Goal: Transaction & Acquisition: Book appointment/travel/reservation

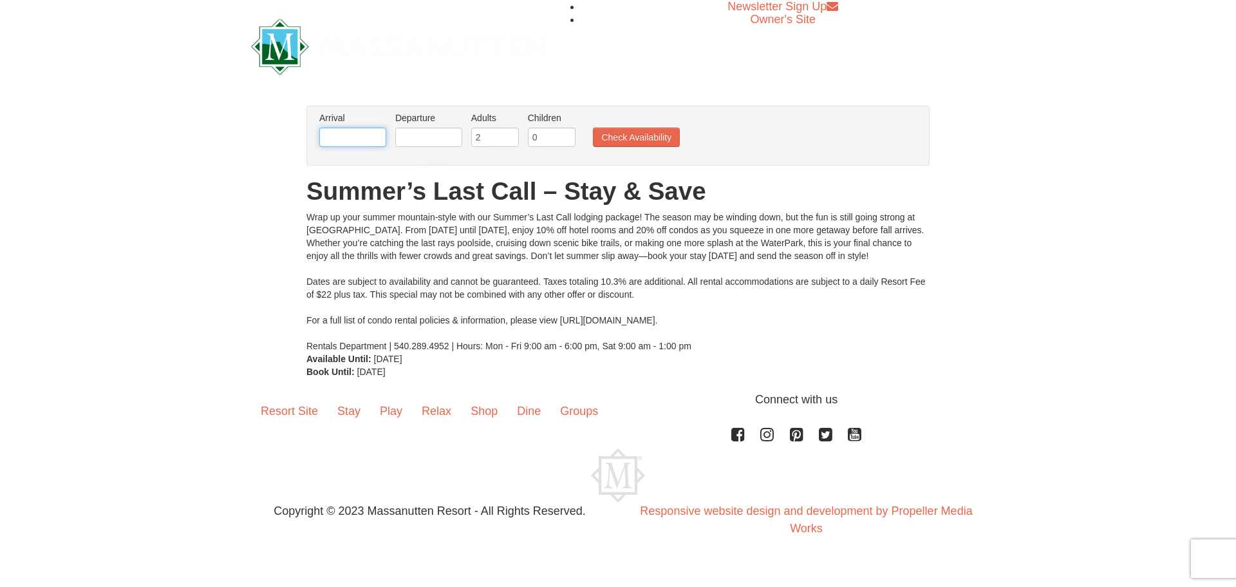
click at [355, 138] on input "text" at bounding box center [352, 136] width 67 height 19
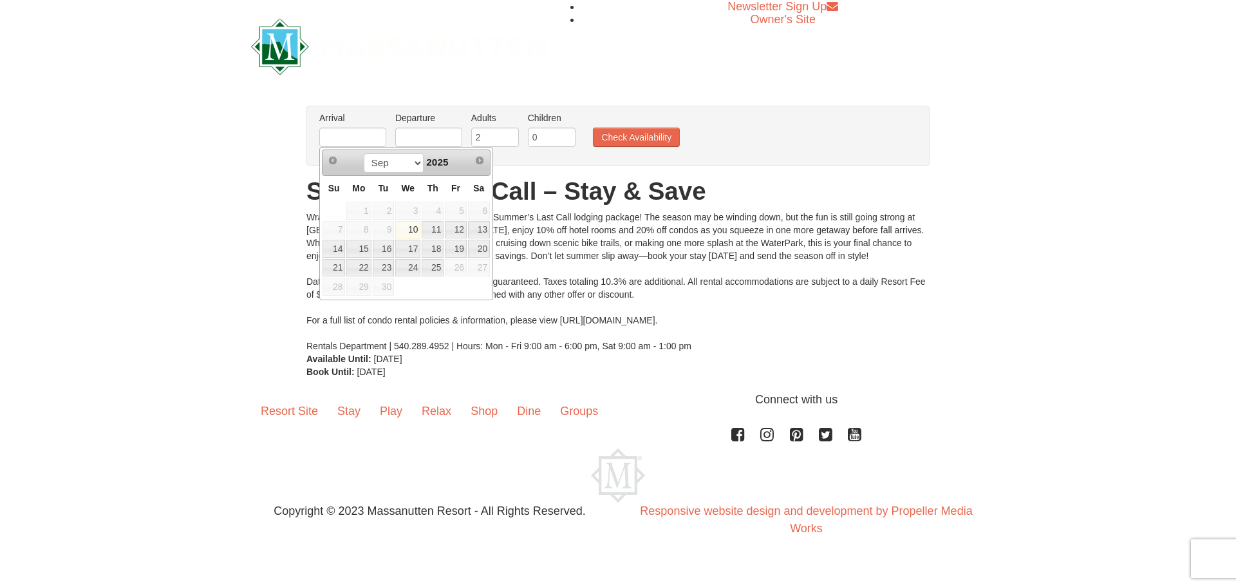
click at [453, 265] on span "26" at bounding box center [456, 268] width 22 height 18
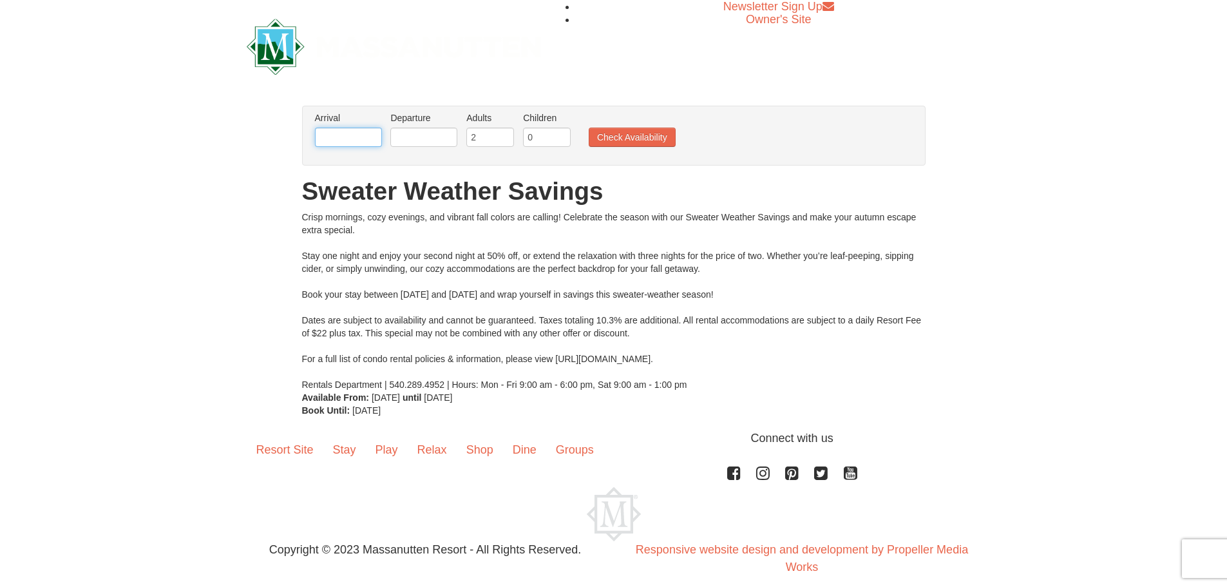
click at [376, 134] on input "text" at bounding box center [348, 136] width 67 height 19
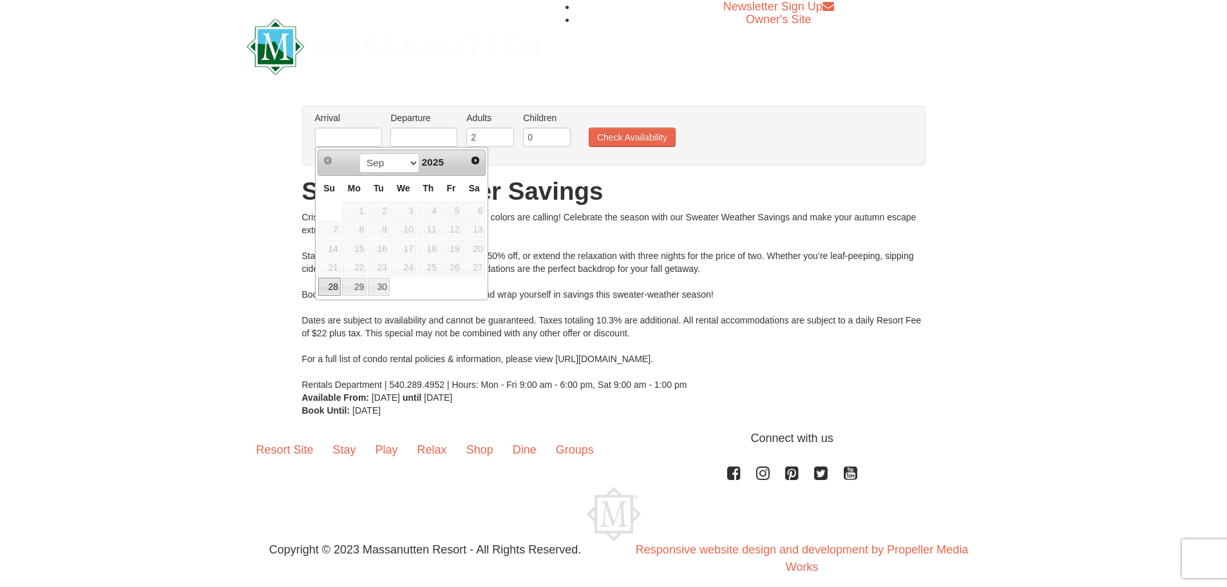
click at [451, 268] on span "26" at bounding box center [451, 268] width 22 height 18
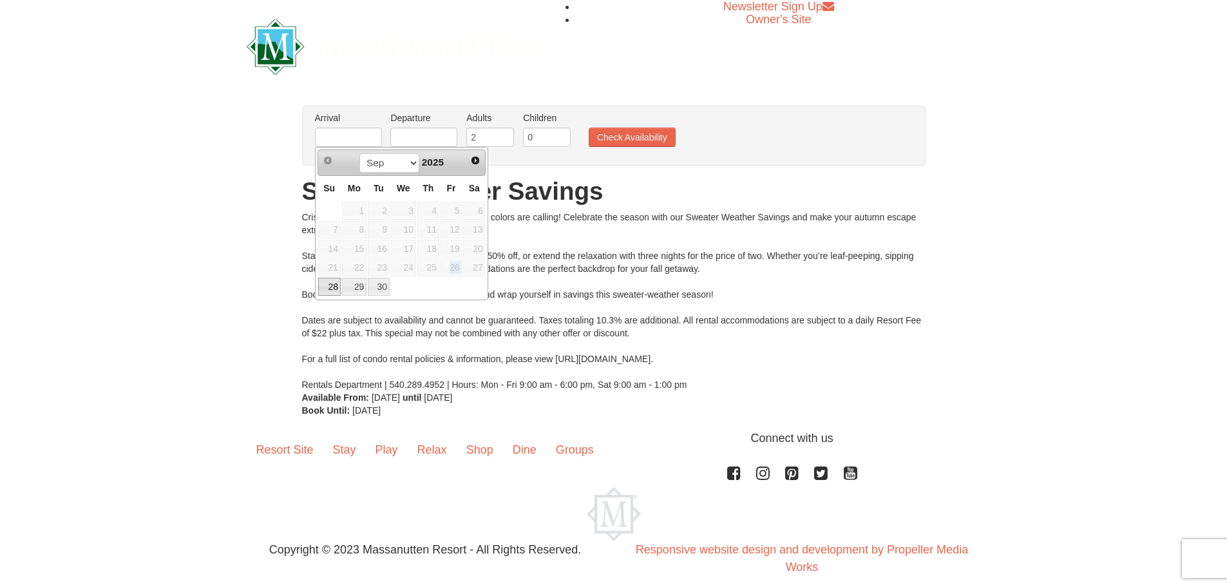
click at [451, 268] on span "26" at bounding box center [451, 268] width 22 height 18
click at [597, 267] on div "Crisp mornings, cozy evenings, and vibrant fall colors are calling! Celebrate t…" at bounding box center [613, 301] width 623 height 180
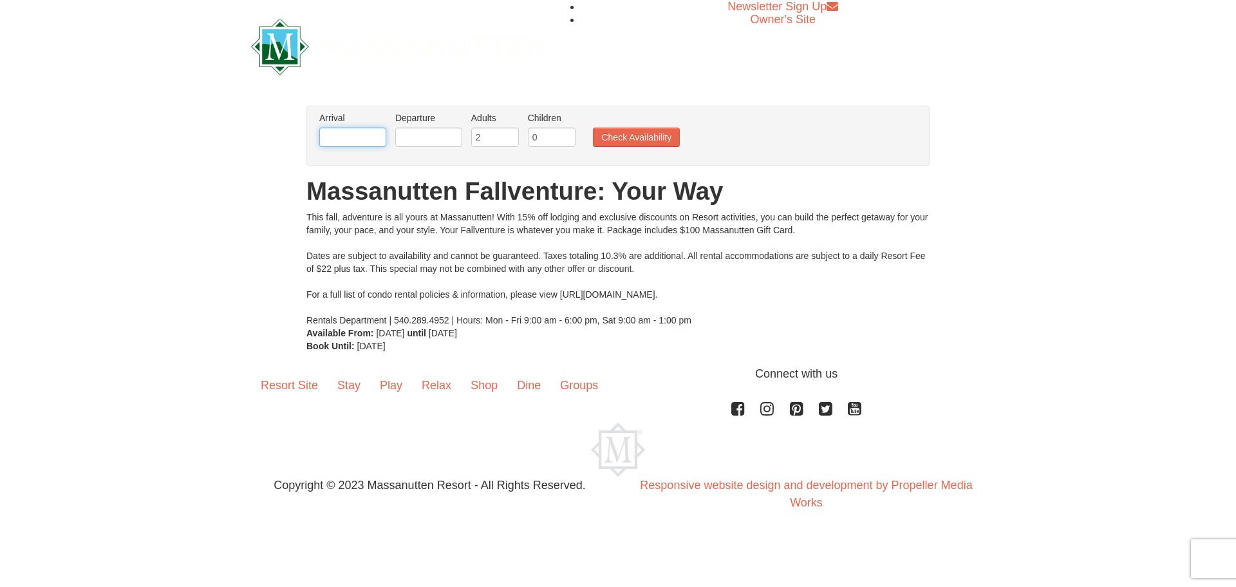
click at [370, 133] on input "text" at bounding box center [352, 136] width 67 height 19
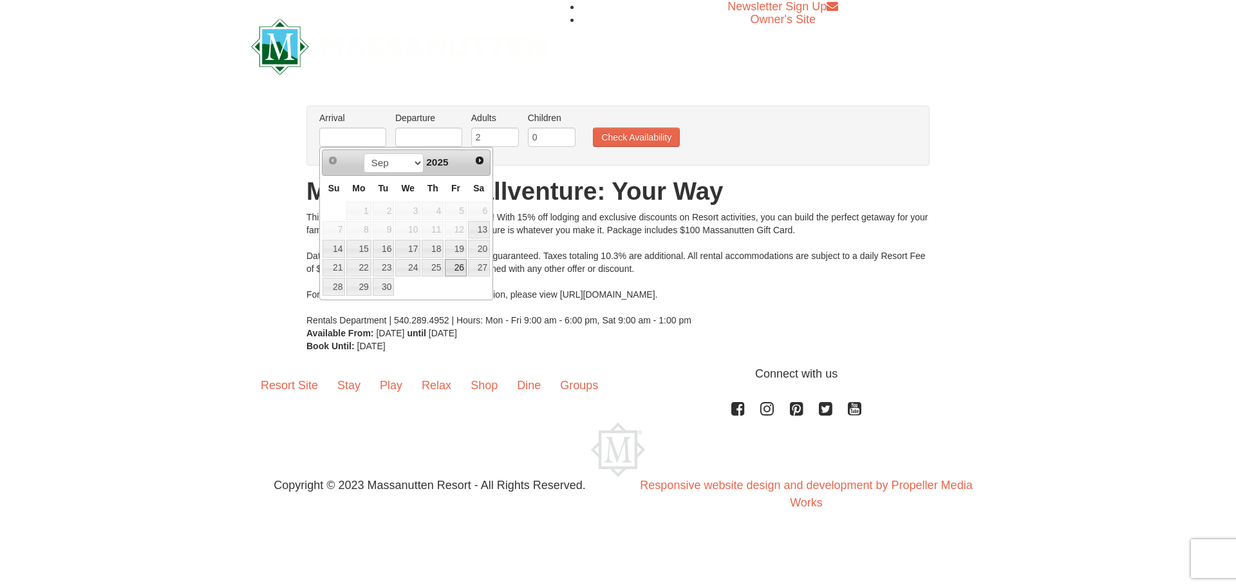
click at [448, 267] on link "26" at bounding box center [456, 268] width 22 height 18
type input "[DATE]"
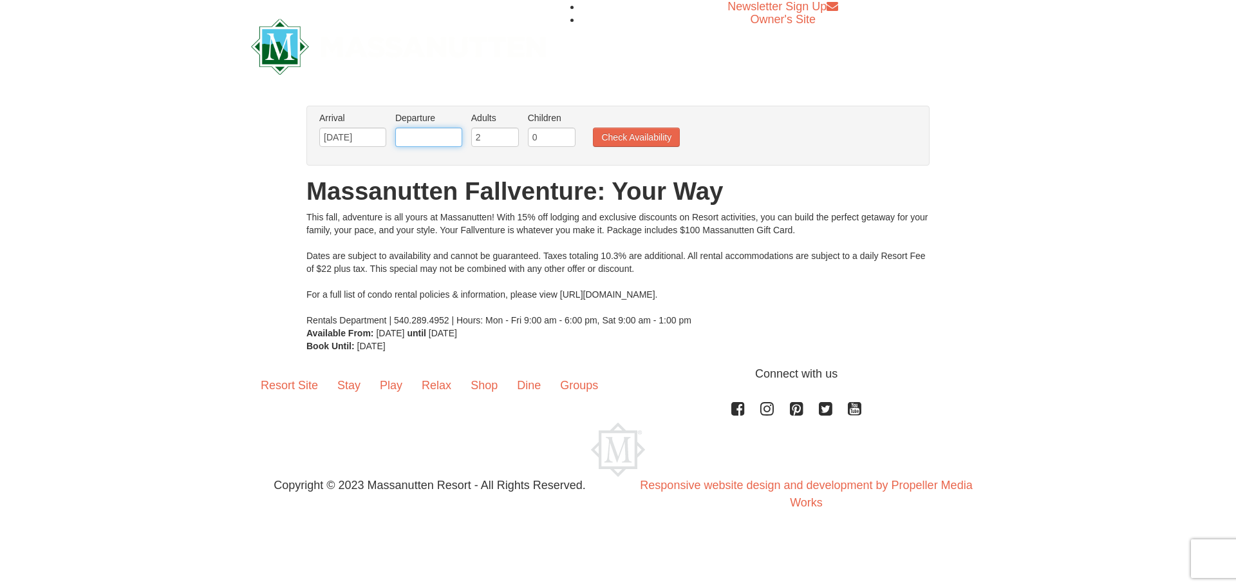
click at [430, 139] on input "text" at bounding box center [428, 136] width 67 height 19
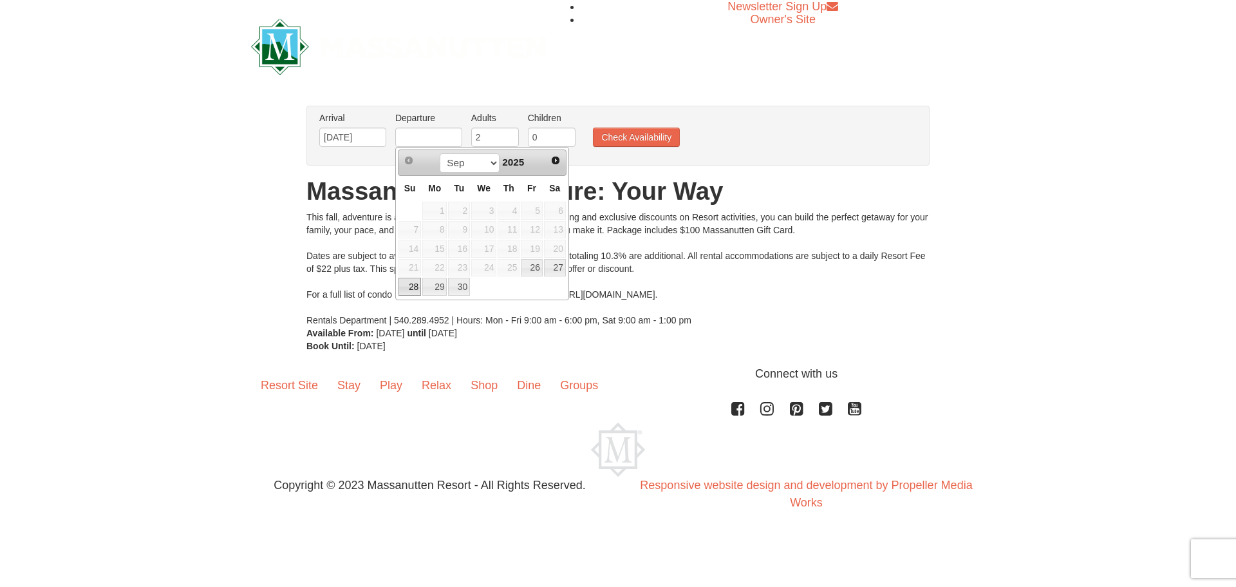
click at [406, 281] on link "28" at bounding box center [410, 287] width 23 height 18
type input "[DATE]"
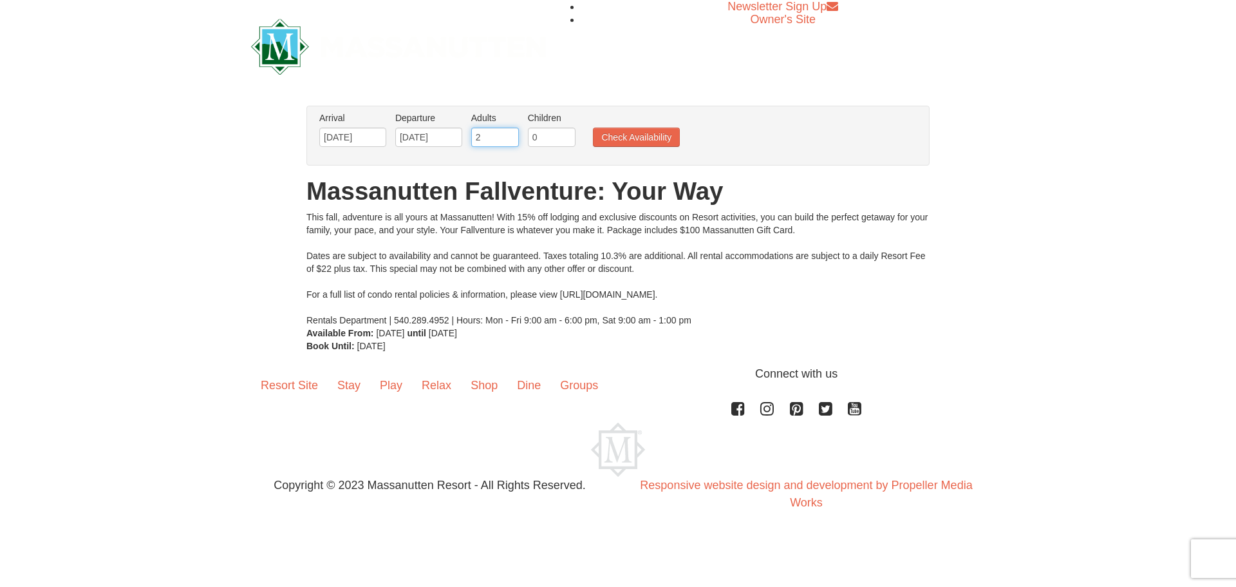
click at [496, 129] on input "2" at bounding box center [495, 136] width 48 height 19
click at [509, 130] on input "2" at bounding box center [495, 136] width 48 height 19
click at [509, 132] on input "3" at bounding box center [495, 136] width 48 height 19
type input "4"
click at [509, 132] on input "4" at bounding box center [495, 136] width 48 height 19
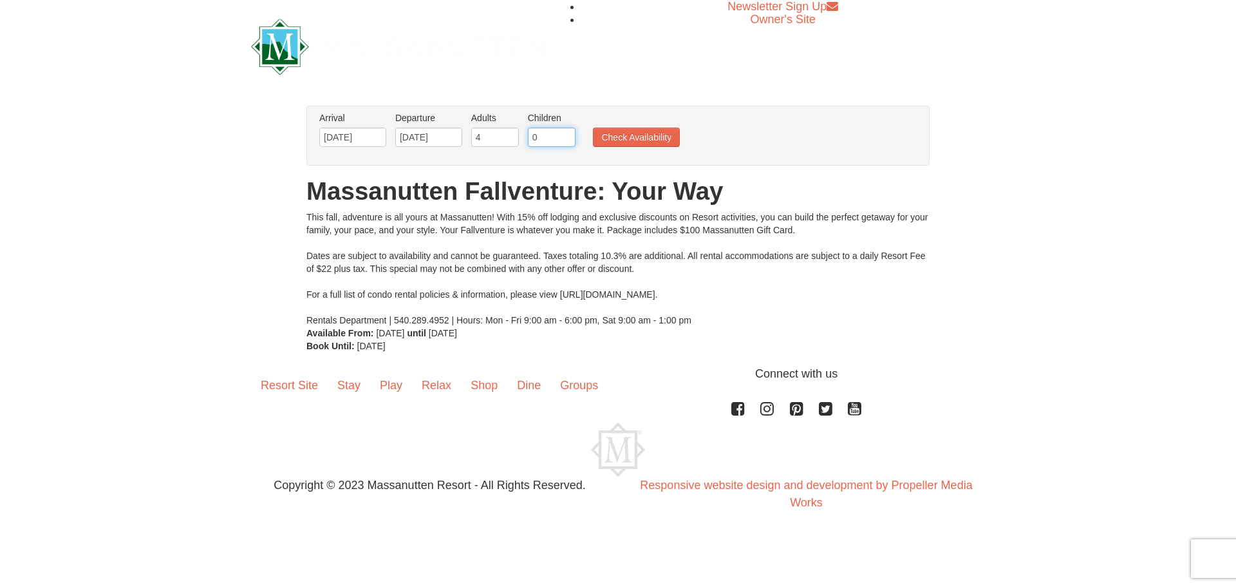
click at [556, 138] on input "0" at bounding box center [552, 136] width 48 height 19
type input "1"
click at [569, 135] on input "1" at bounding box center [552, 136] width 48 height 19
click at [622, 137] on button "Check Availability" at bounding box center [636, 136] width 87 height 19
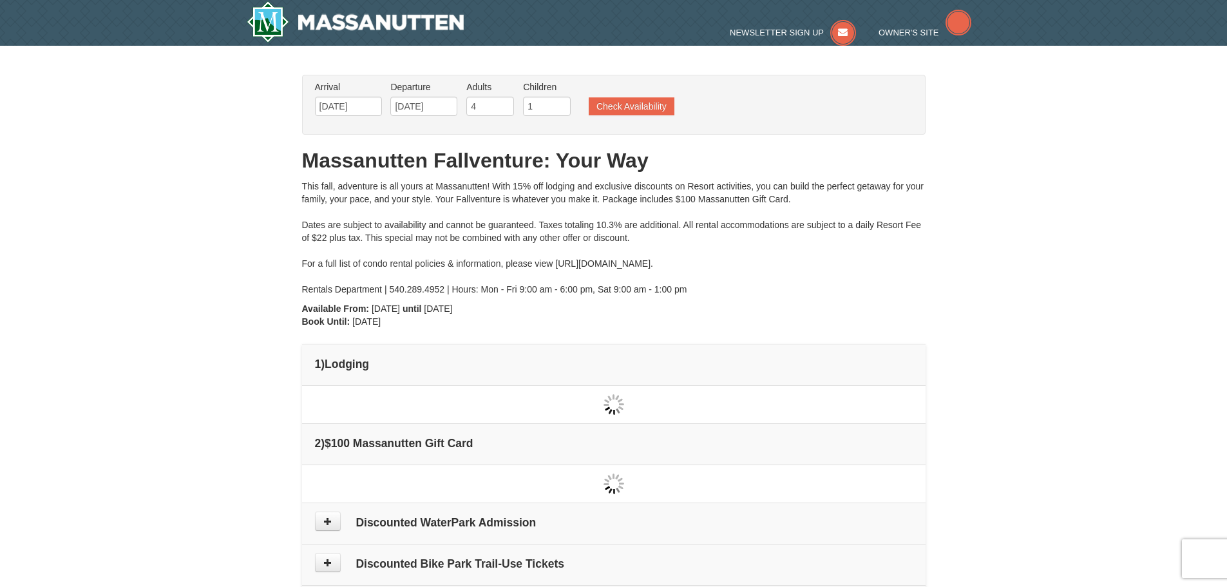
type input "[DATE]"
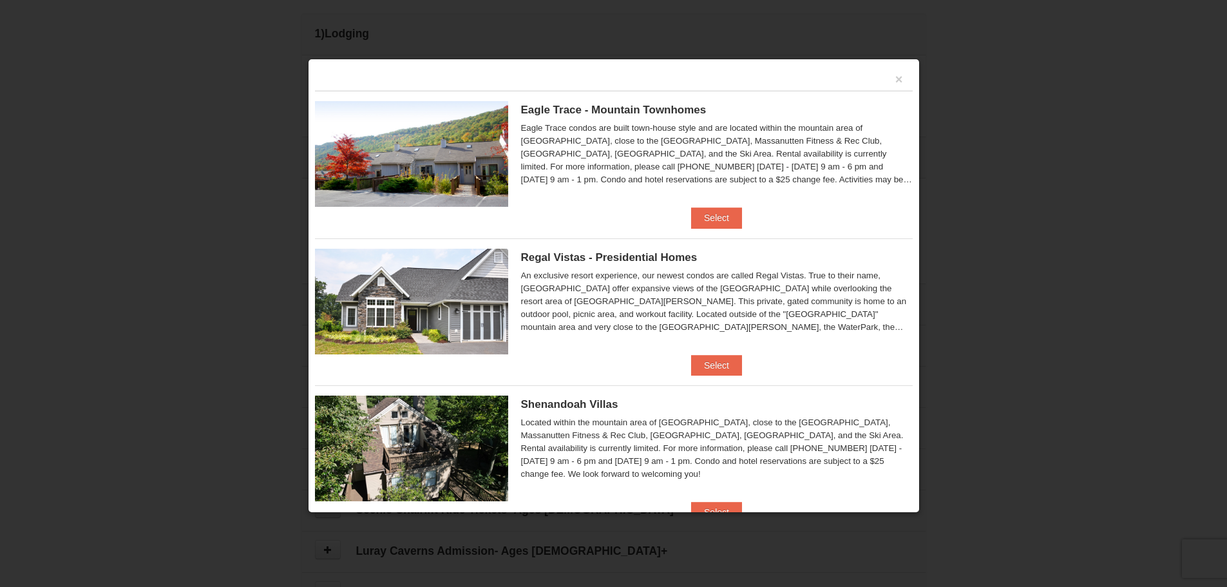
scroll to position [64, 0]
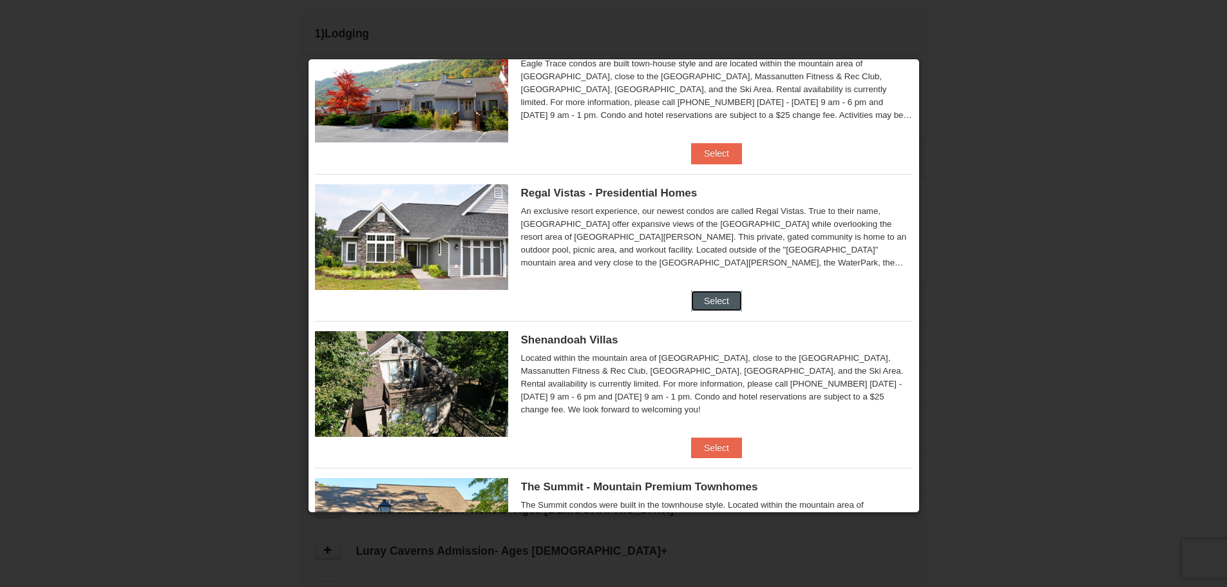
click at [704, 294] on button "Select" at bounding box center [716, 300] width 51 height 21
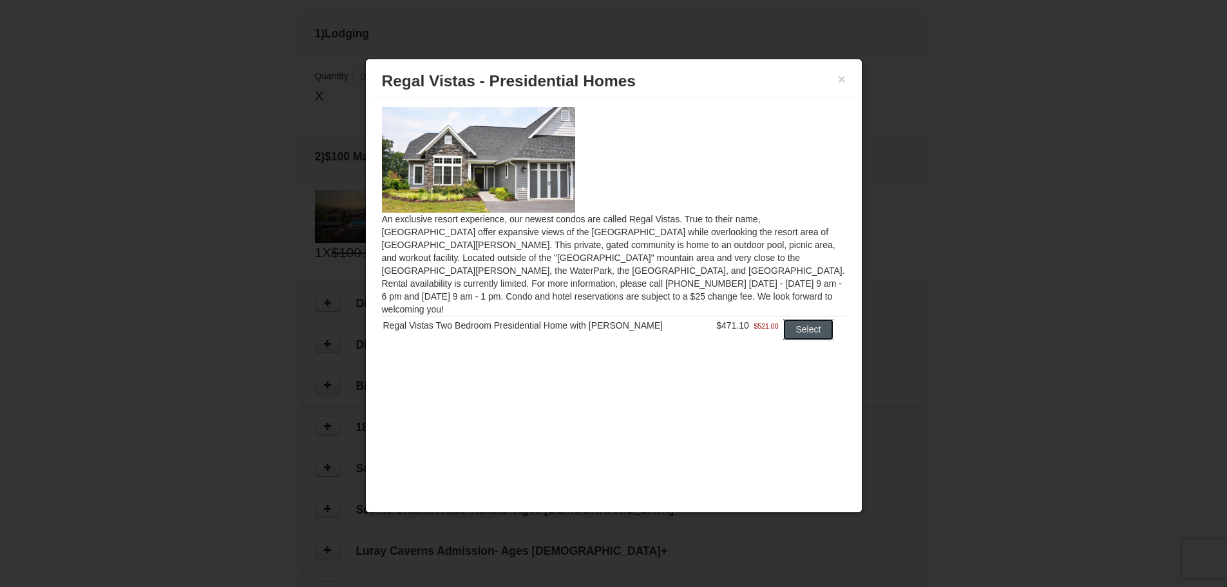
click at [784, 319] on button "Select" at bounding box center [808, 329] width 51 height 21
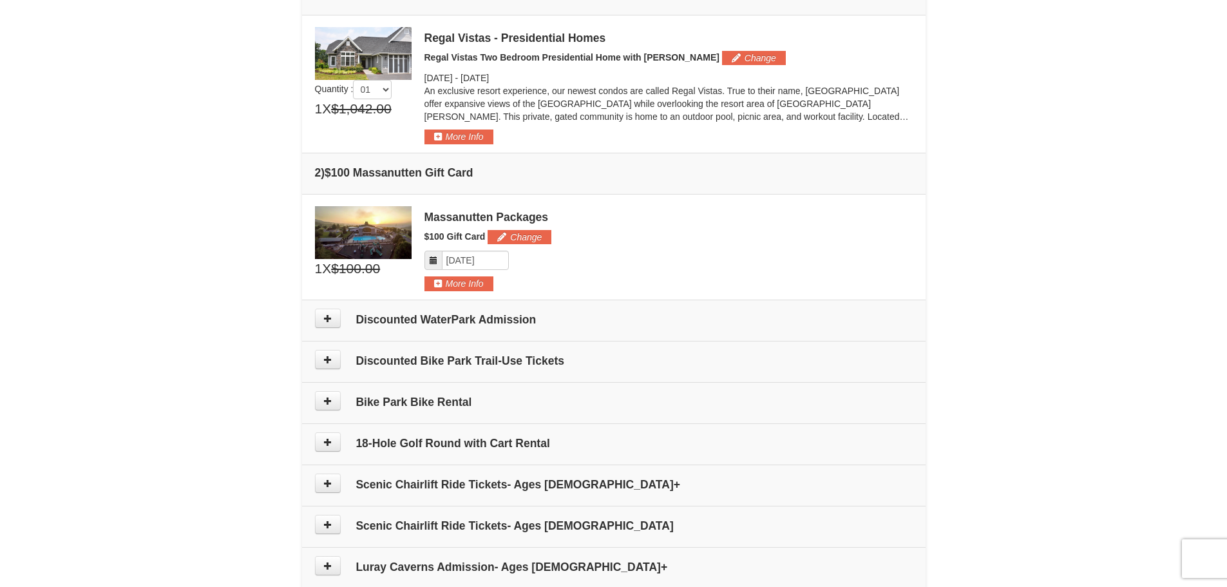
scroll to position [322, 0]
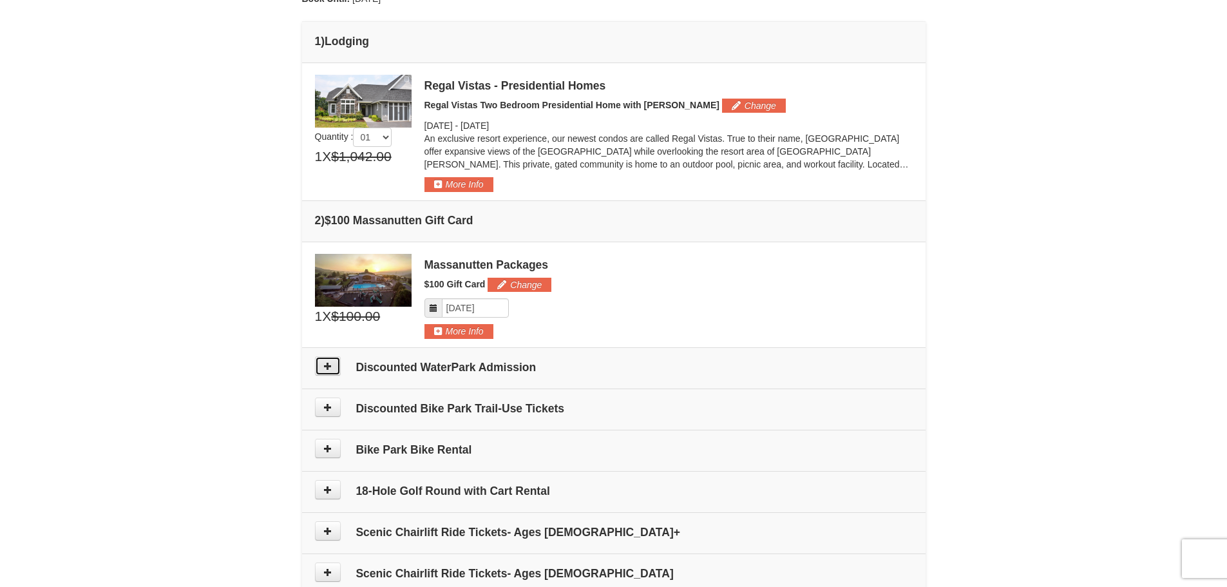
click at [321, 368] on button at bounding box center [328, 365] width 26 height 19
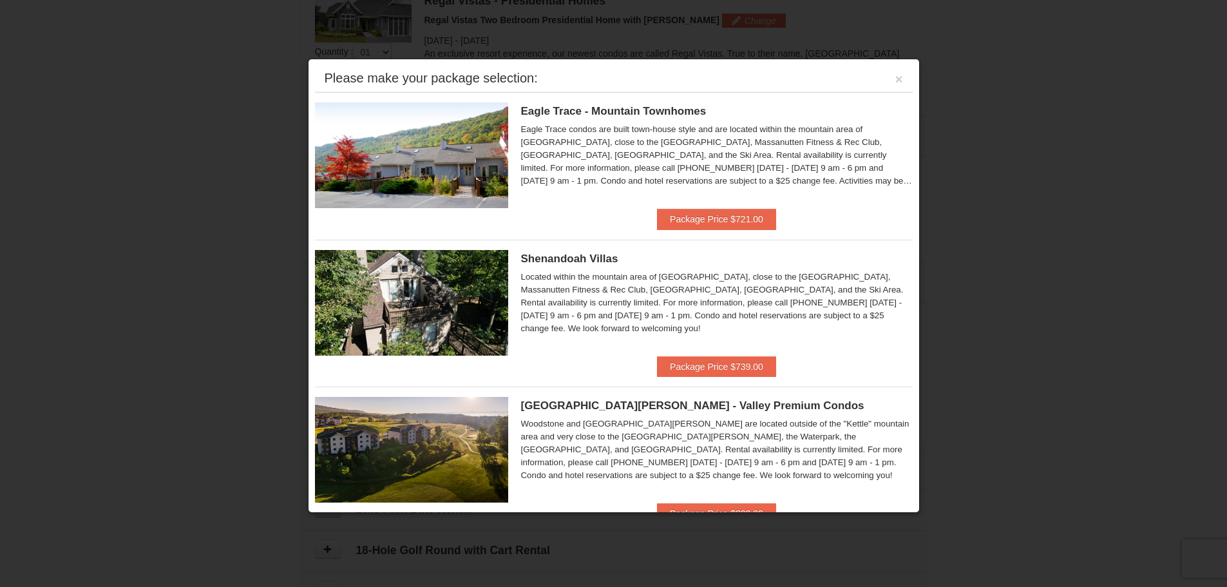
scroll to position [397, 0]
click at [895, 79] on button "×" at bounding box center [899, 79] width 8 height 13
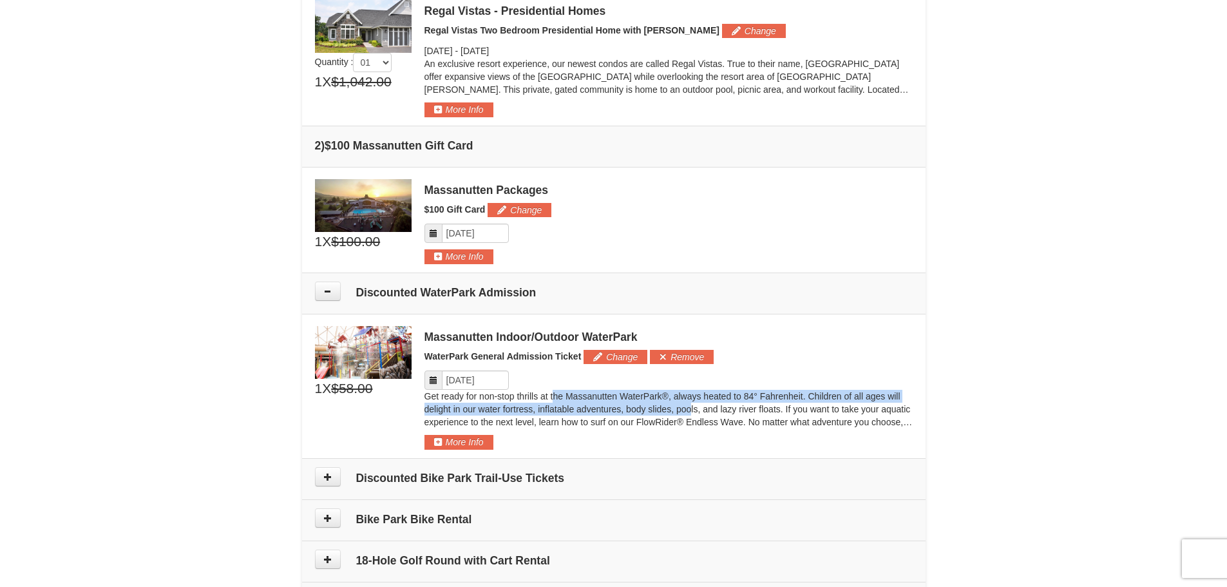
drag, startPoint x: 555, startPoint y: 395, endPoint x: 691, endPoint y: 415, distance: 137.3
click at [691, 415] on p "Get ready for non-stop thrills at the Massanutten WaterPark®, always heated to …" at bounding box center [668, 409] width 488 height 39
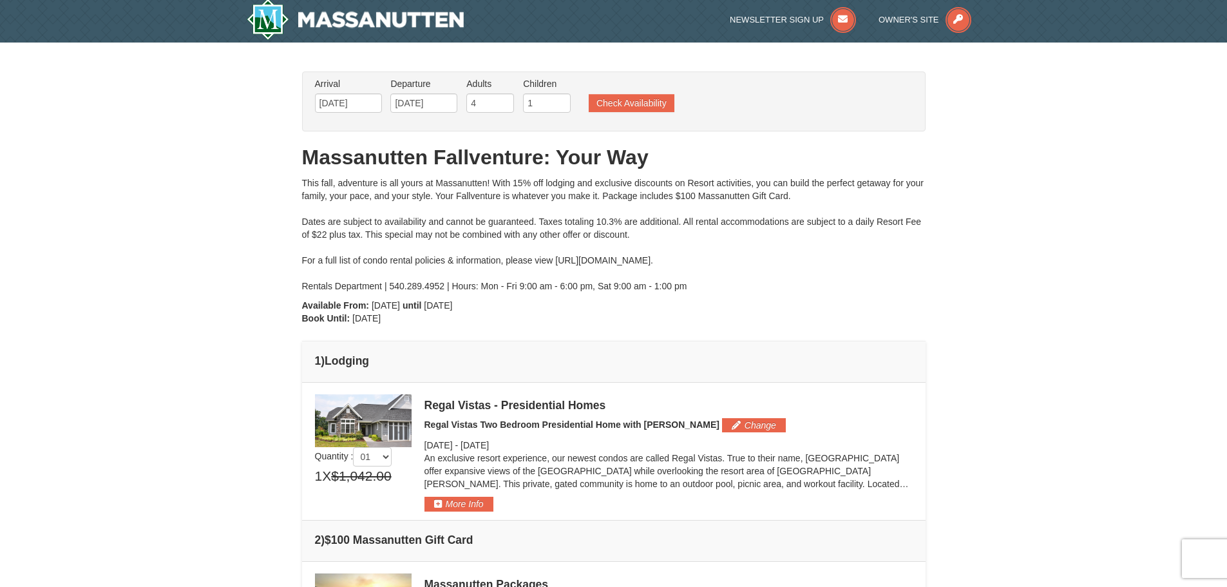
scroll to position [0, 0]
